Goal: Navigation & Orientation: Go to known website

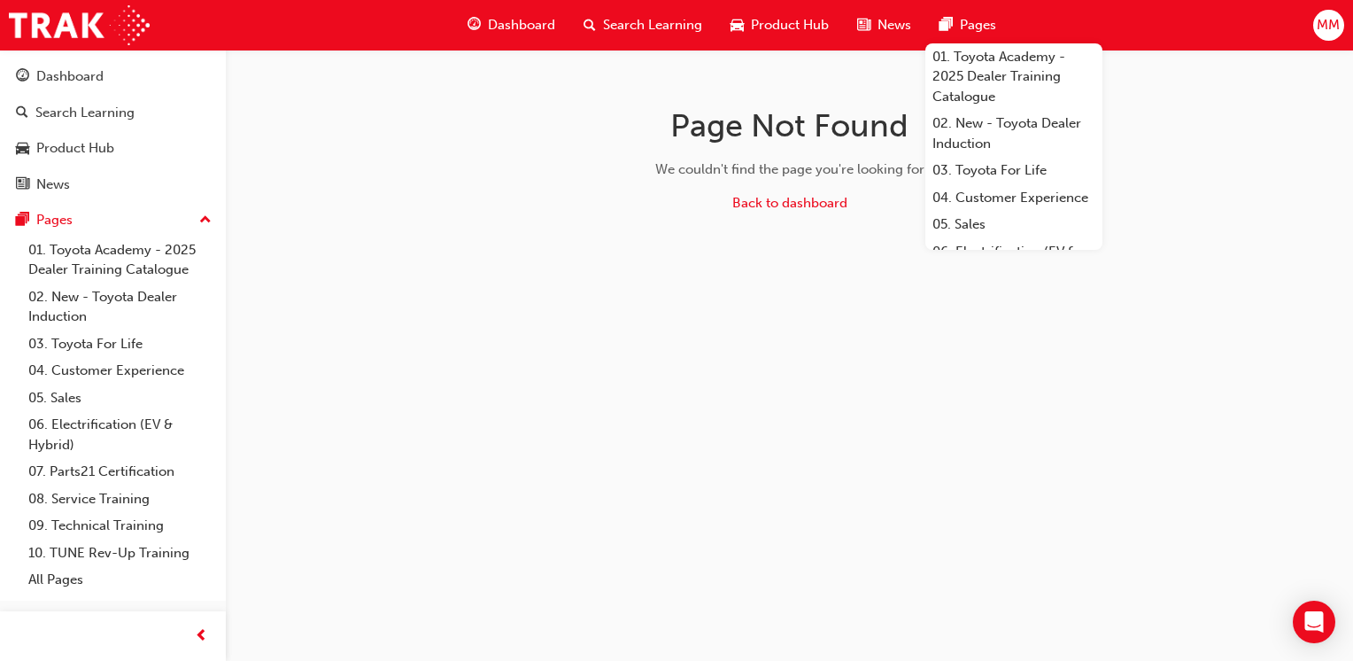
click at [1332, 17] on span "MM" at bounding box center [1328, 25] width 23 height 20
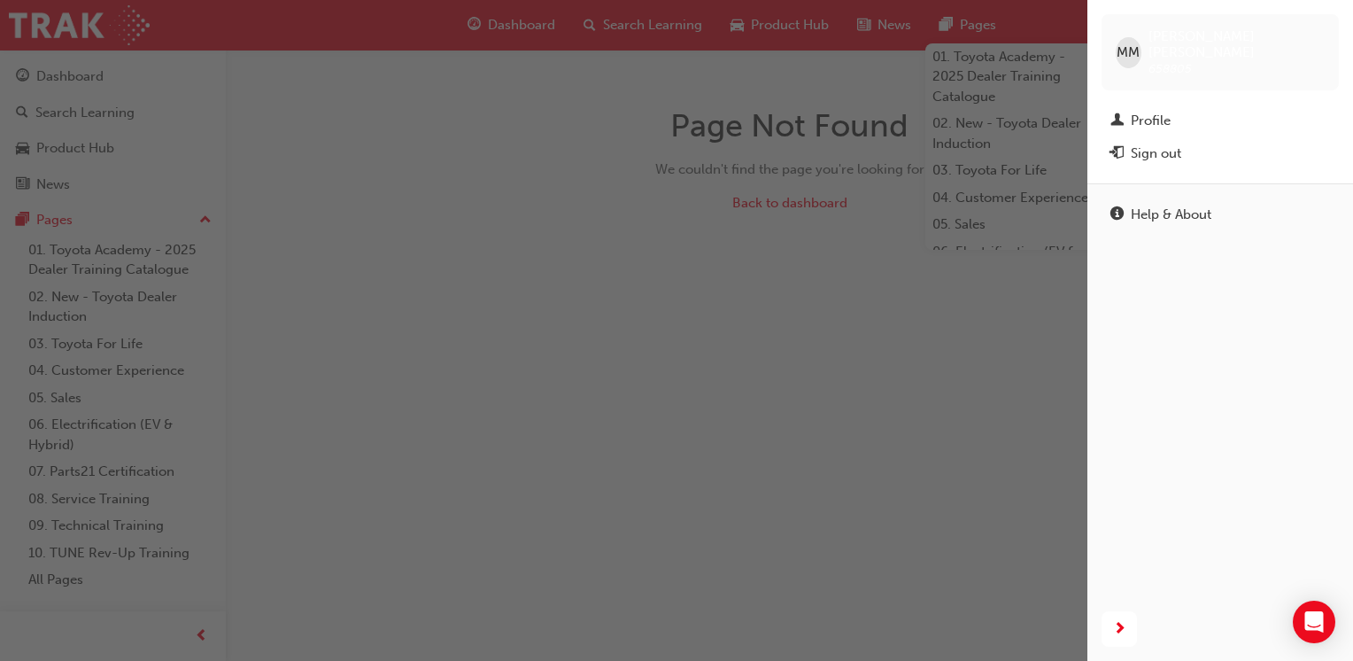
click at [1147, 145] on div "Sign out" at bounding box center [1156, 153] width 50 height 20
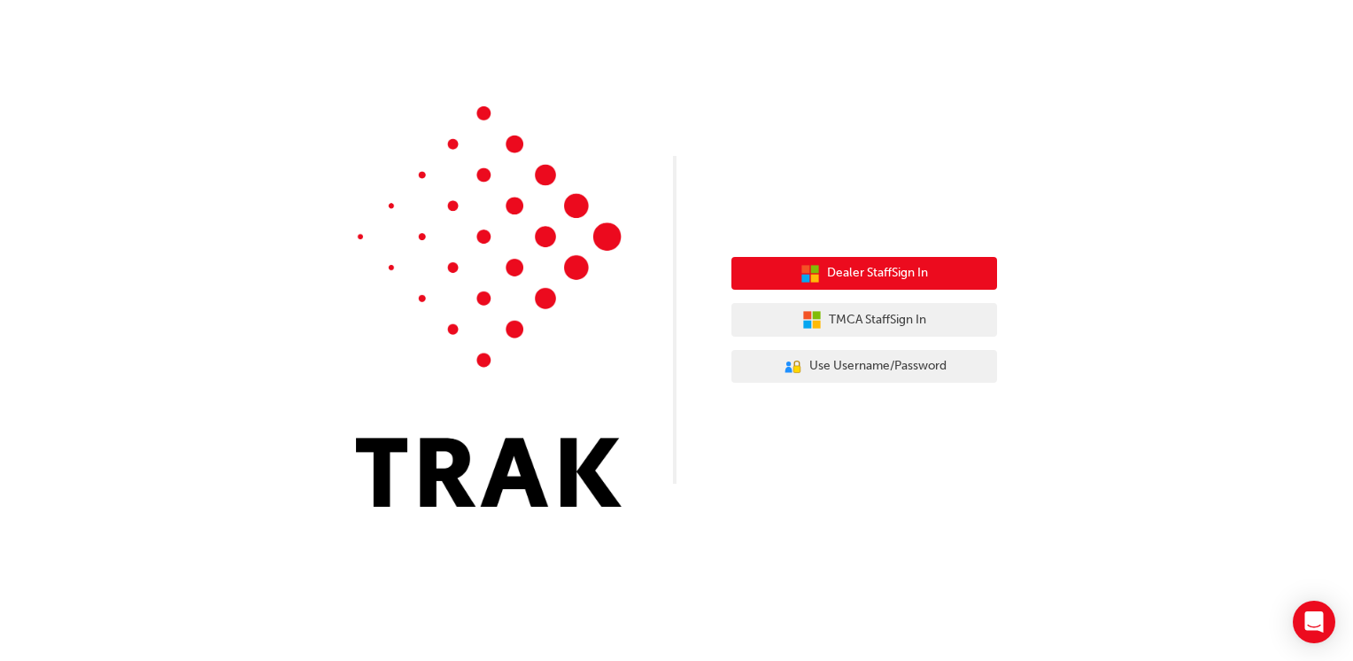
click at [904, 263] on span "Dealer Staff Sign In" at bounding box center [877, 273] width 101 height 20
